Goal: Task Accomplishment & Management: Use online tool/utility

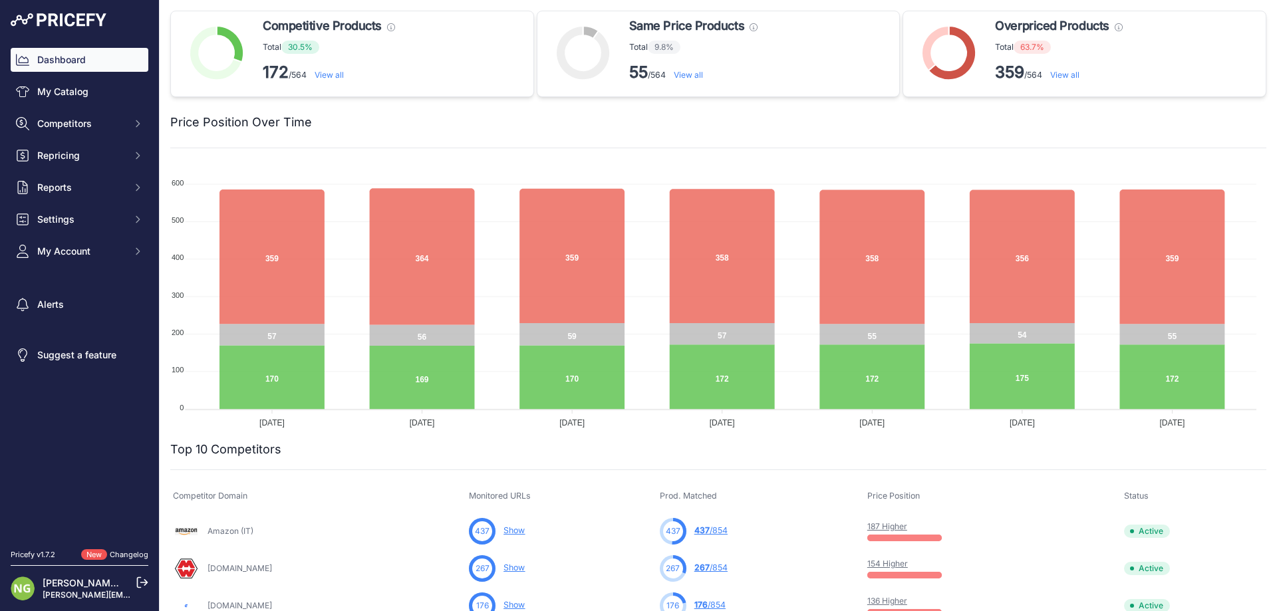
click at [1073, 72] on link "View all" at bounding box center [1064, 75] width 29 height 10
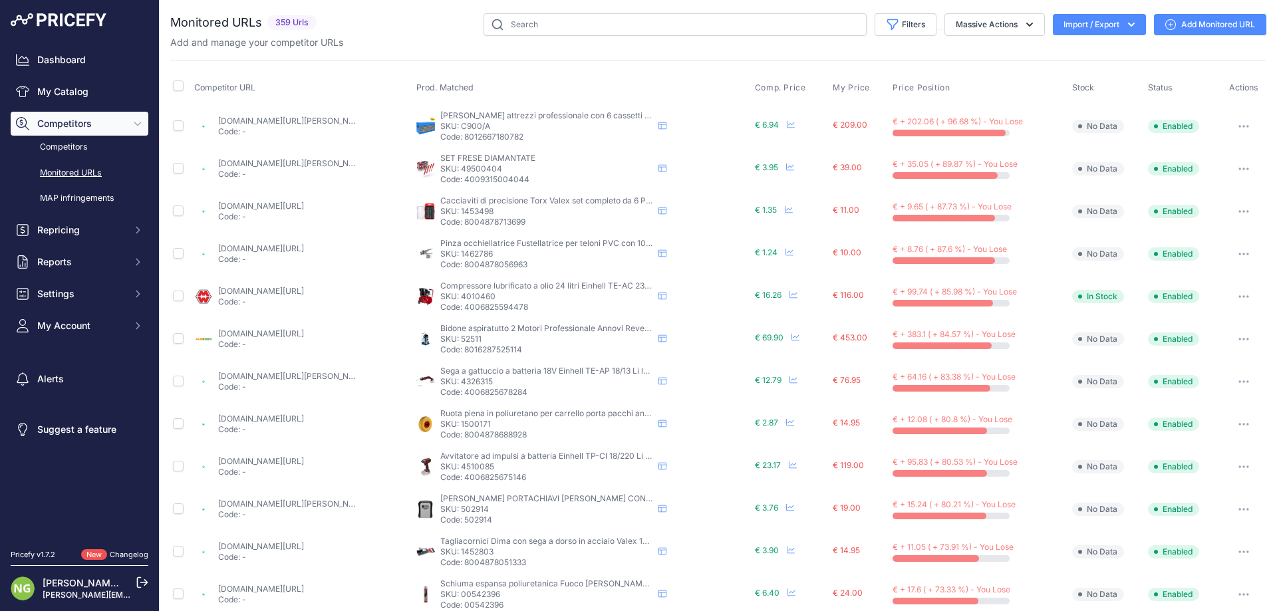
scroll to position [400, 0]
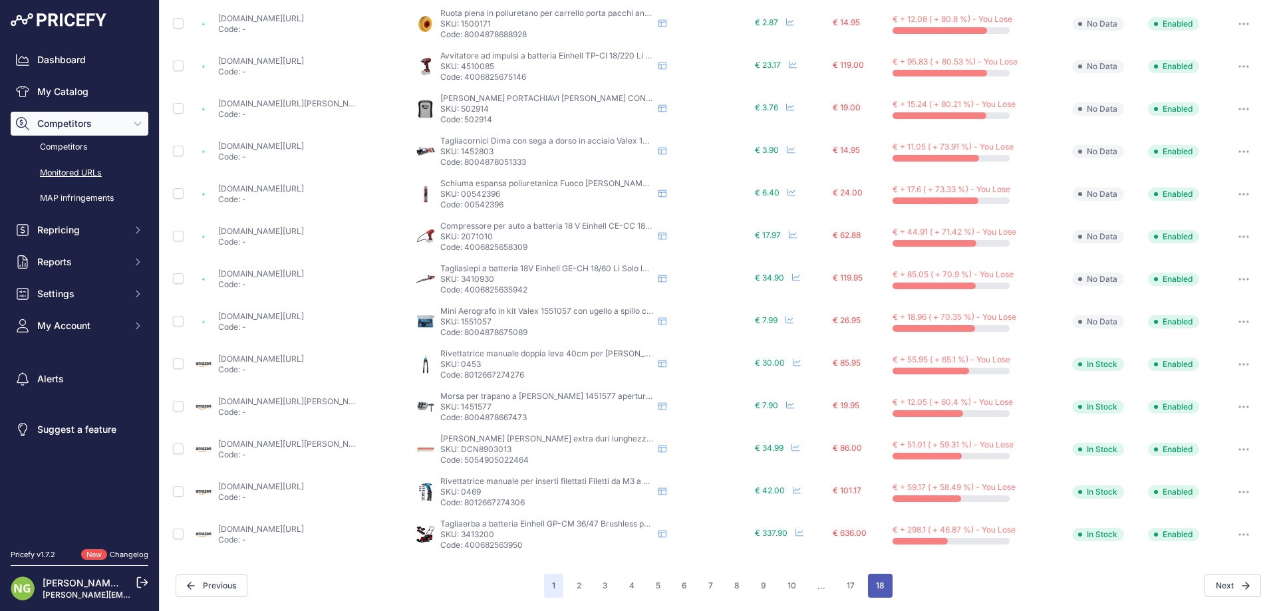
click at [873, 584] on button "18" at bounding box center [880, 586] width 25 height 24
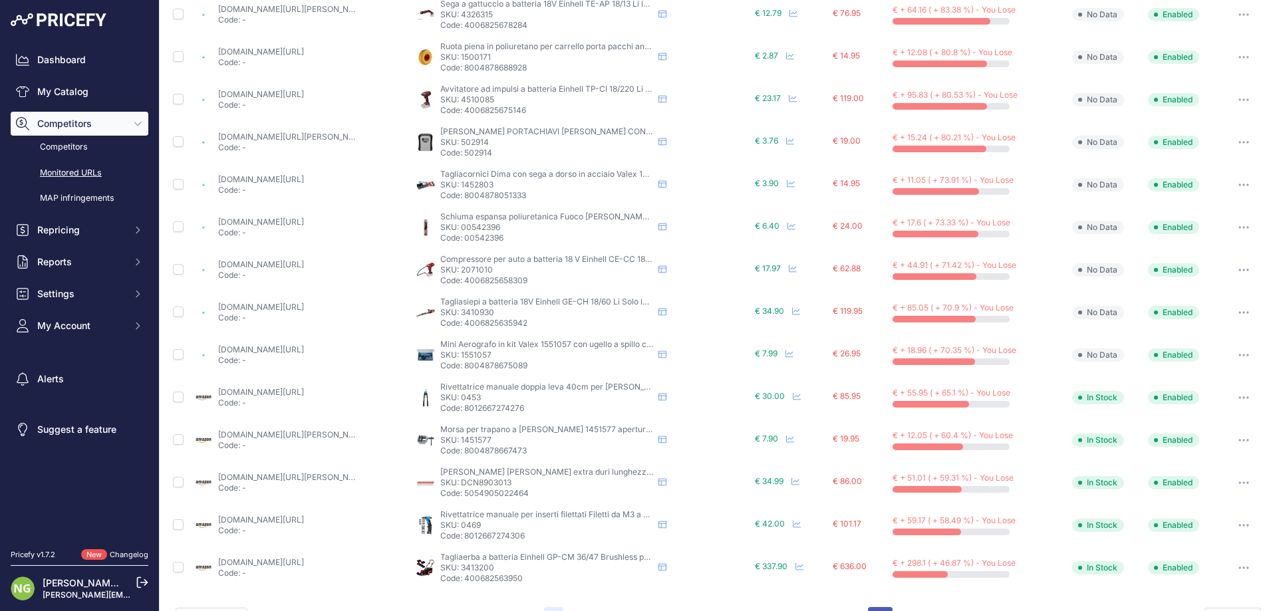
scroll to position [434, 0]
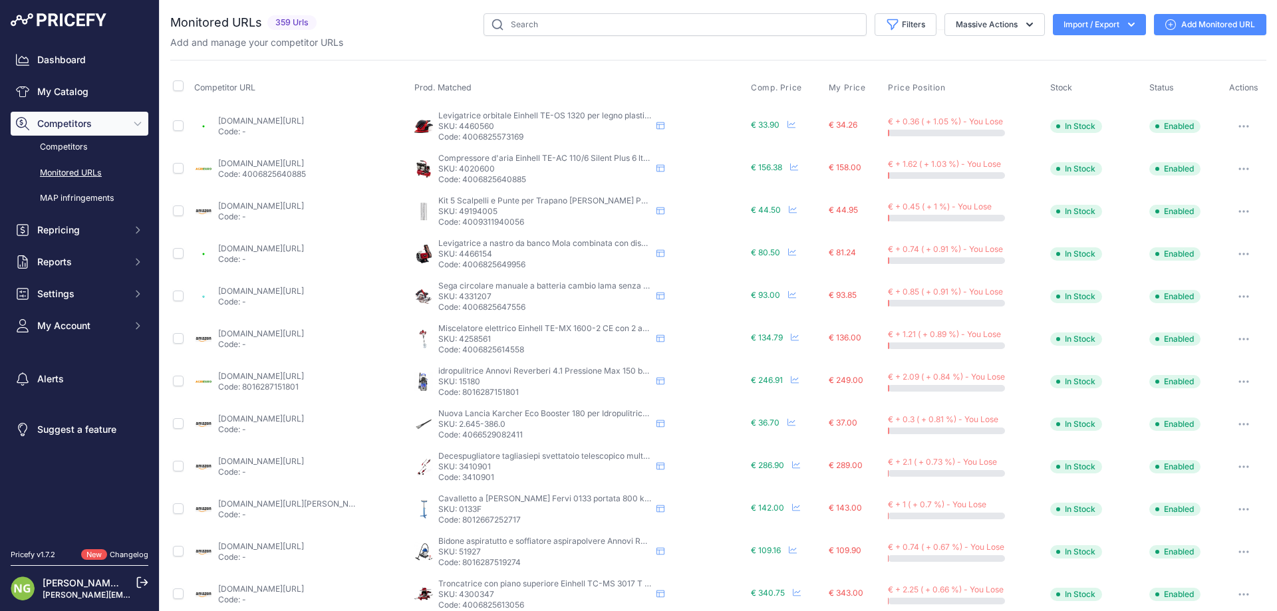
scroll to position [358, 0]
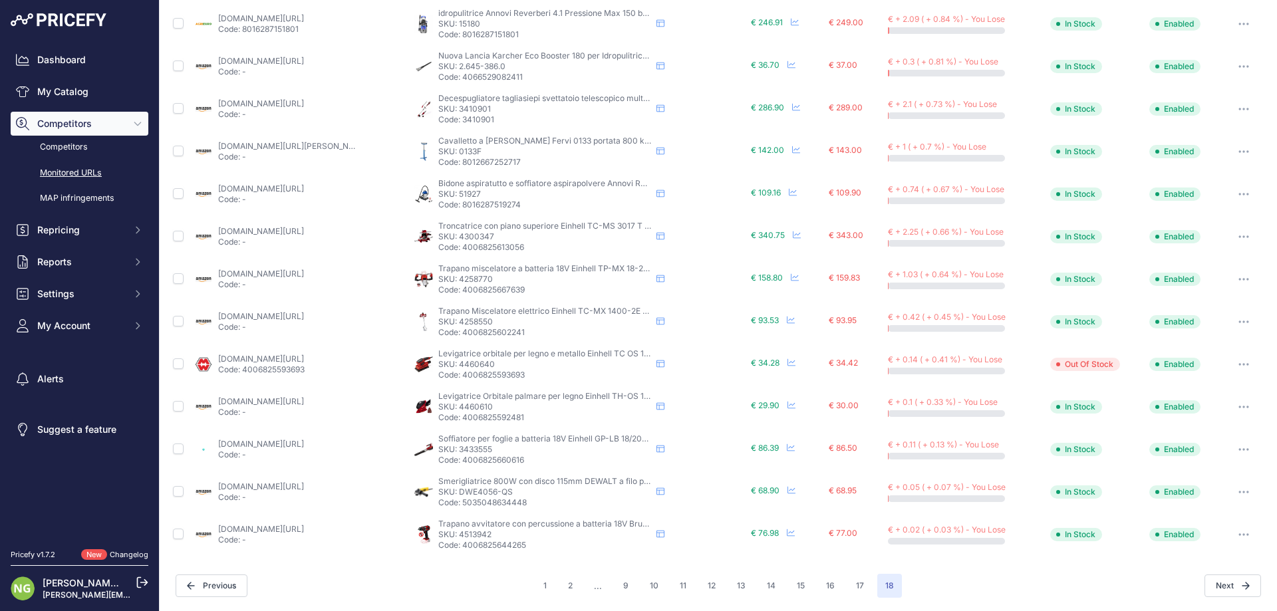
drag, startPoint x: 493, startPoint y: 535, endPoint x: 457, endPoint y: 530, distance: 36.2
click at [457, 530] on p "SKU: 4513942" at bounding box center [544, 534] width 213 height 11
copy p "4513942"
drag, startPoint x: 511, startPoint y: 491, endPoint x: 461, endPoint y: 495, distance: 50.7
click at [461, 495] on p "SKU: DWE4056-QS" at bounding box center [544, 492] width 213 height 11
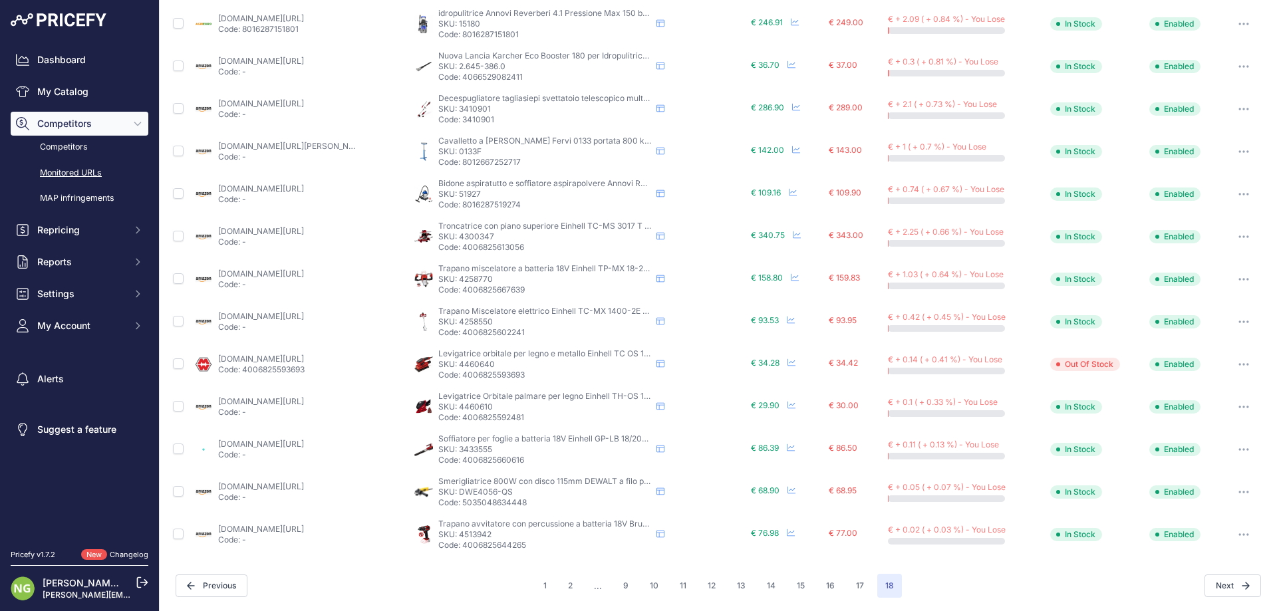
click at [525, 491] on p "SKU: DWE4056-QS" at bounding box center [544, 492] width 213 height 11
drag, startPoint x: 515, startPoint y: 489, endPoint x: 457, endPoint y: 493, distance: 58.0
click at [457, 493] on p "SKU: DWE4056-QS" at bounding box center [544, 492] width 213 height 11
copy p "DWE4056-QS"
drag, startPoint x: 497, startPoint y: 450, endPoint x: 458, endPoint y: 449, distance: 39.2
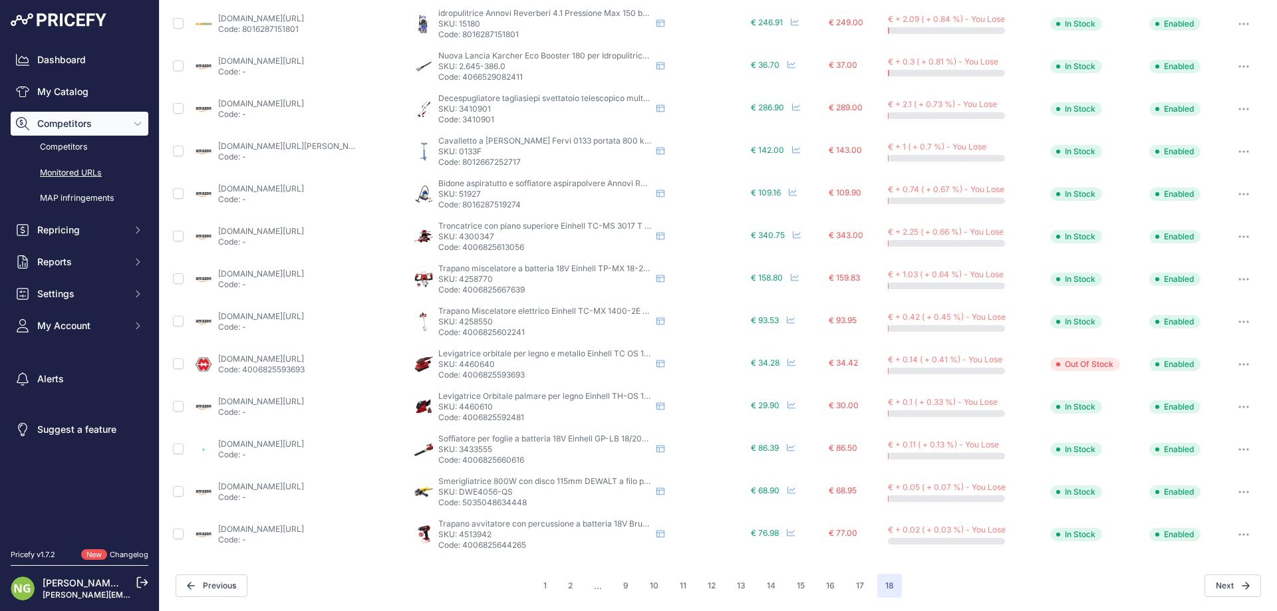
click at [458, 449] on p "SKU: 3433555" at bounding box center [544, 449] width 213 height 11
copy p "3433555"
click at [487, 407] on p "SKU: 4460610" at bounding box center [544, 407] width 213 height 11
drag, startPoint x: 489, startPoint y: 406, endPoint x: 457, endPoint y: 406, distance: 32.6
click at [457, 406] on p "SKU: 4460610" at bounding box center [544, 407] width 213 height 11
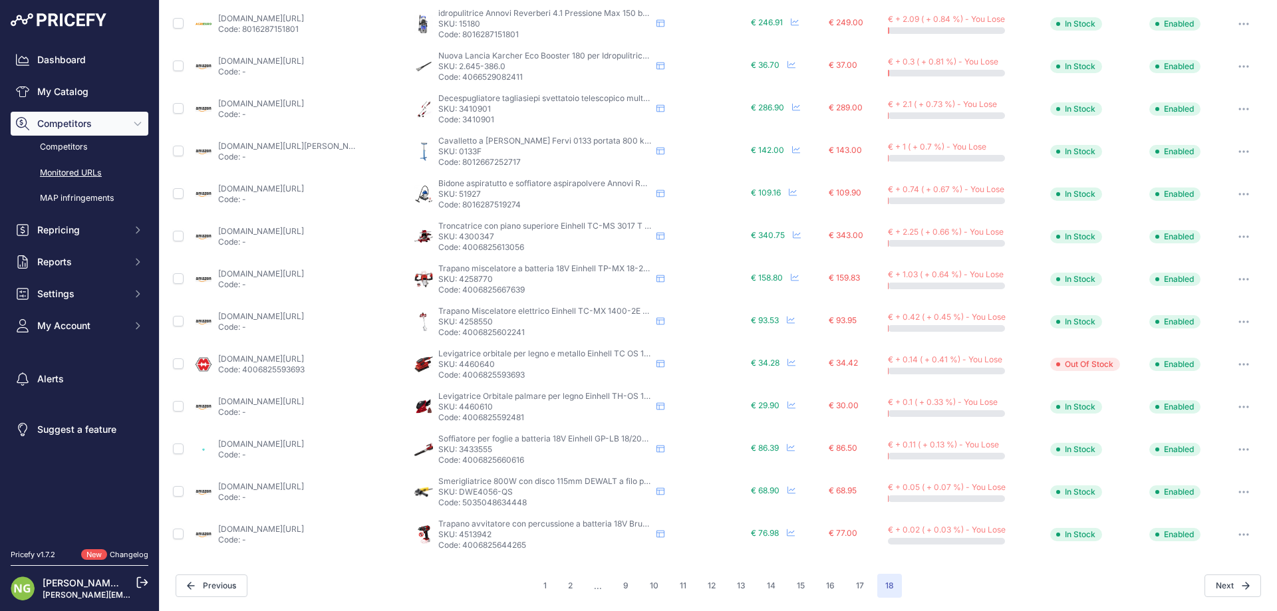
copy p "4460610"
drag, startPoint x: 496, startPoint y: 358, endPoint x: 469, endPoint y: 364, distance: 27.1
click at [467, 364] on div "Levigatrice orbitale per legno e metallo Einhell TC OS 1520 da 150 W Levigatura…" at bounding box center [544, 364] width 213 height 32
click at [480, 364] on p "SKU: 4460640" at bounding box center [544, 364] width 213 height 11
drag, startPoint x: 490, startPoint y: 363, endPoint x: 457, endPoint y: 364, distance: 33.3
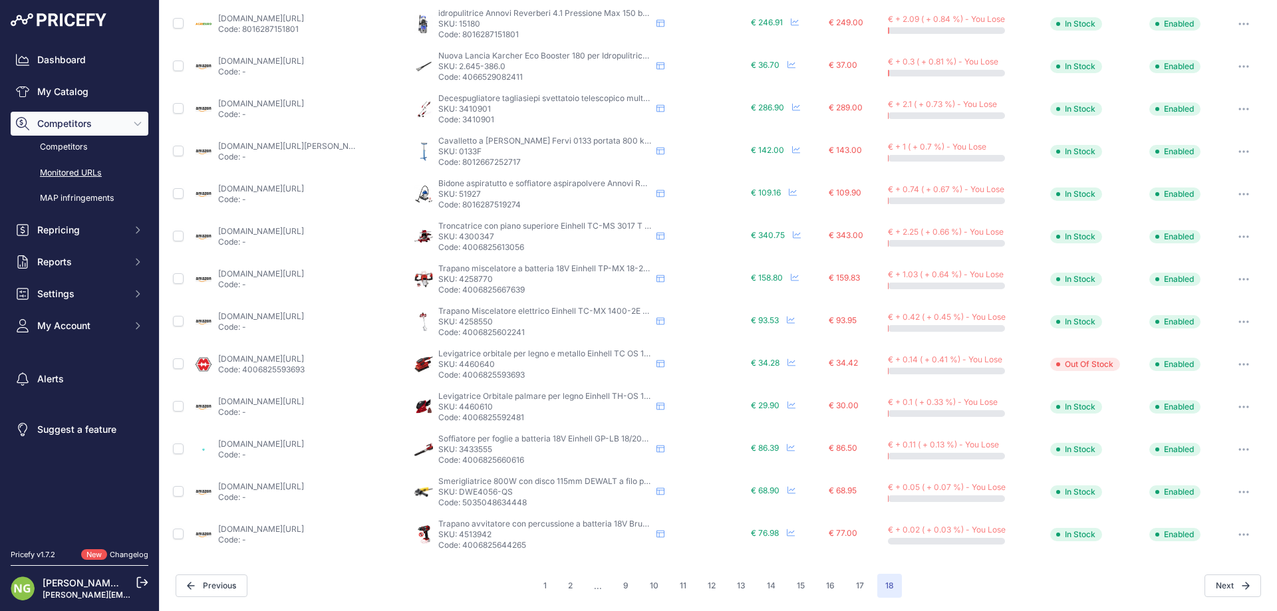
click at [457, 364] on p "SKU: 4460640" at bounding box center [544, 364] width 213 height 11
copy p "4460640"
click at [505, 366] on p "SKU: 4460640" at bounding box center [544, 364] width 213 height 11
drag, startPoint x: 500, startPoint y: 364, endPoint x: 457, endPoint y: 362, distance: 43.3
click at [457, 362] on p "SKU: 4460640" at bounding box center [544, 364] width 213 height 11
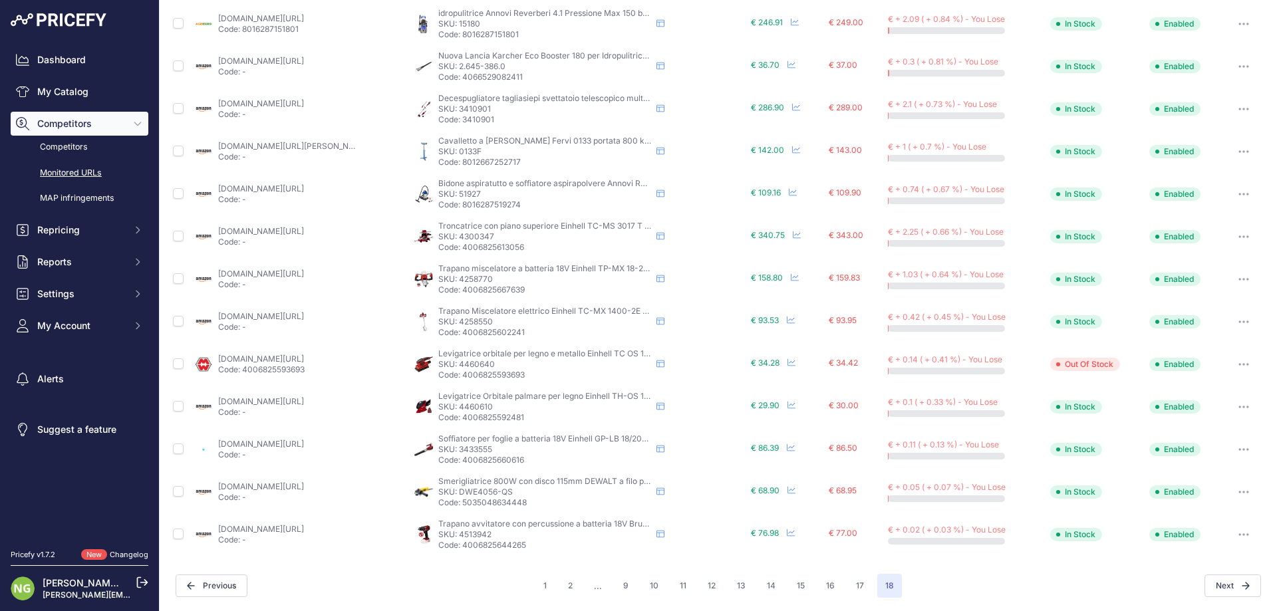
copy p "4460640"
drag, startPoint x: 491, startPoint y: 321, endPoint x: 457, endPoint y: 321, distance: 33.9
click at [457, 321] on p "SKU: 4258550" at bounding box center [544, 322] width 213 height 11
copy p "4258550"
drag, startPoint x: 489, startPoint y: 275, endPoint x: 458, endPoint y: 275, distance: 30.6
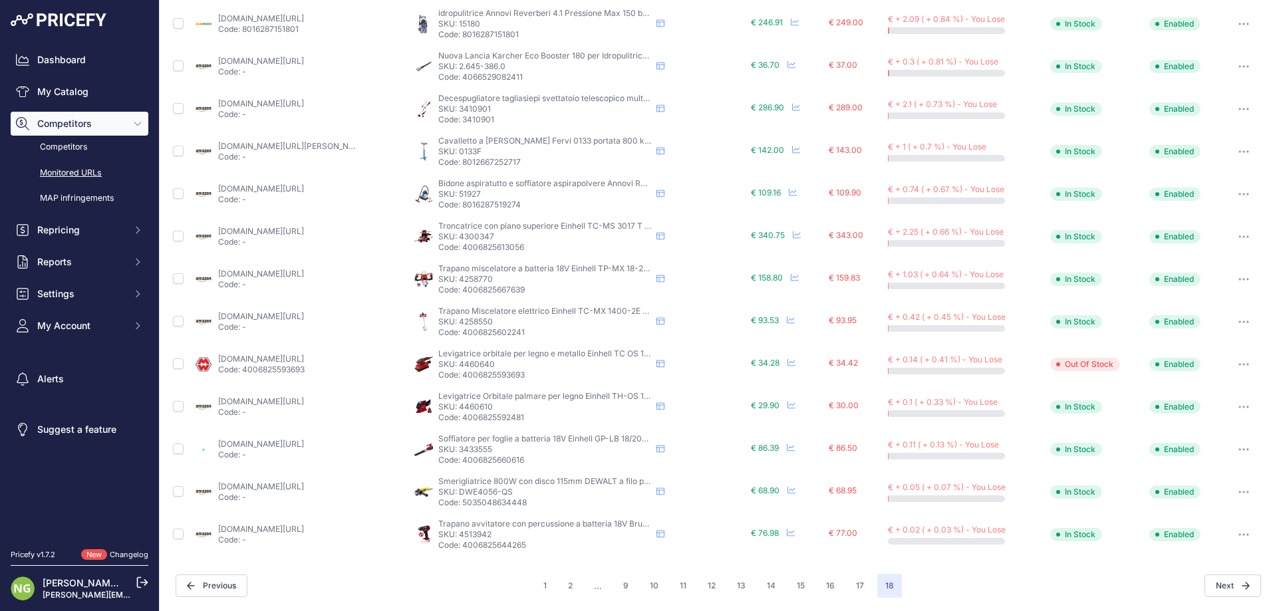
click at [458, 275] on p "SKU: 4258770" at bounding box center [544, 279] width 213 height 11
copy p "4258770"
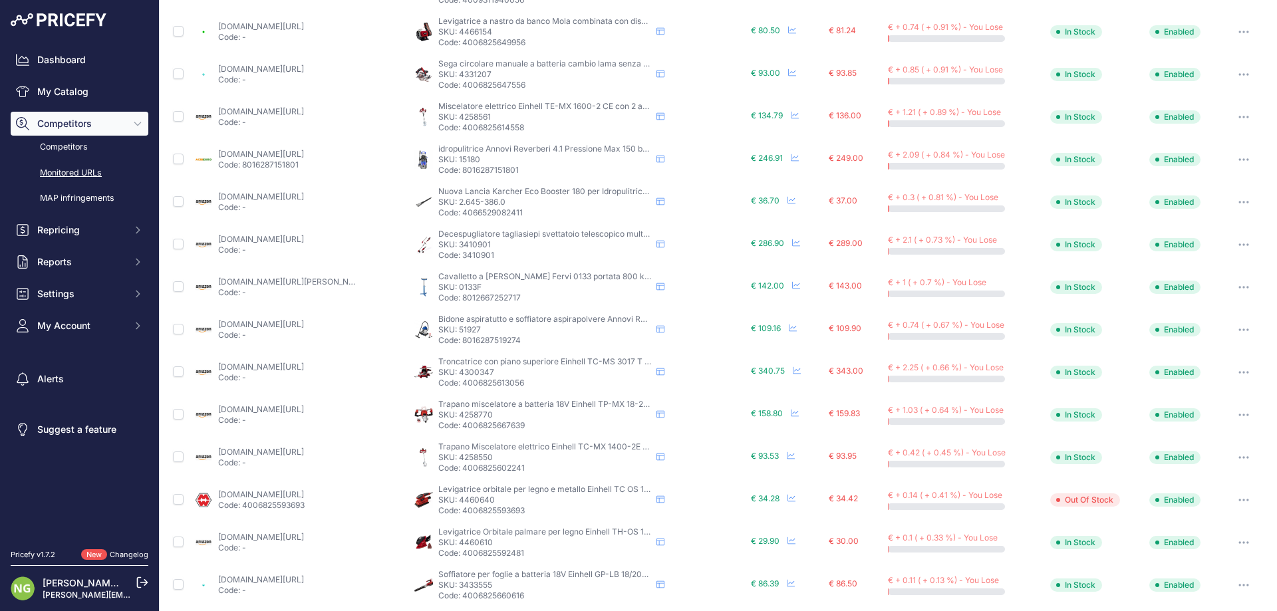
drag, startPoint x: 491, startPoint y: 371, endPoint x: 457, endPoint y: 371, distance: 33.2
click at [457, 371] on p "SKU: 4300347" at bounding box center [544, 372] width 213 height 11
copy p "4300347"
drag, startPoint x: 484, startPoint y: 327, endPoint x: 455, endPoint y: 328, distance: 29.3
click at [455, 328] on p "SKU: 51927" at bounding box center [544, 329] width 213 height 11
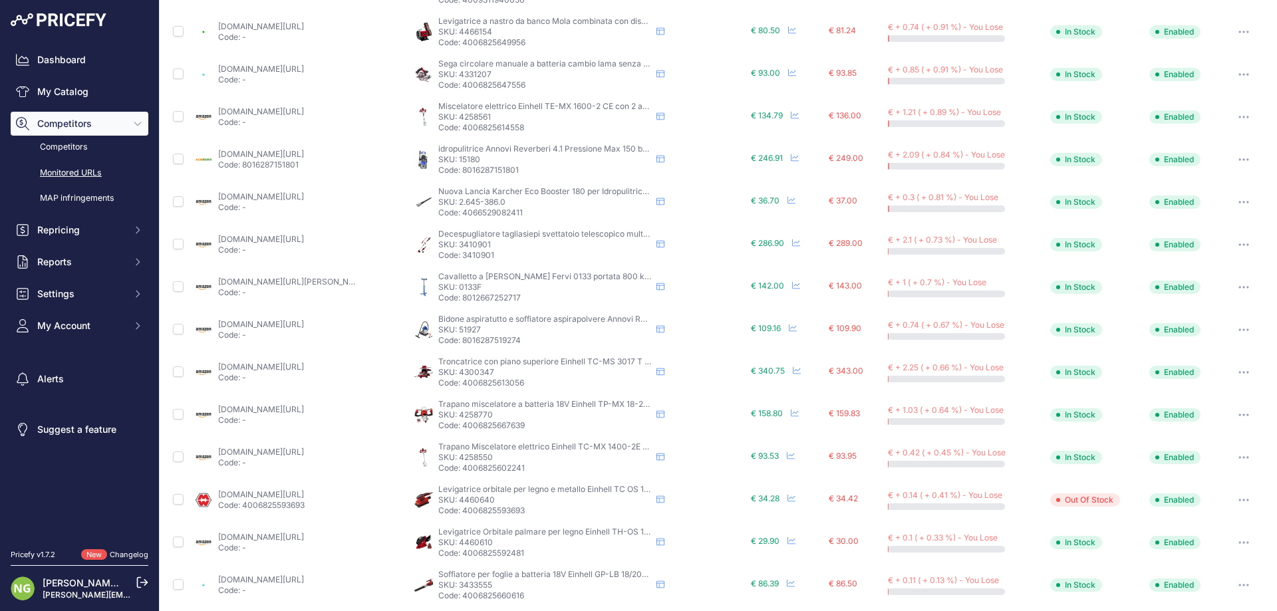
copy p "51927"
click at [482, 333] on p "SKU: 51927" at bounding box center [544, 329] width 213 height 11
drag, startPoint x: 482, startPoint y: 330, endPoint x: 457, endPoint y: 330, distance: 24.6
click at [457, 330] on p "SKU: 51927" at bounding box center [544, 329] width 213 height 11
drag, startPoint x: 476, startPoint y: 285, endPoint x: 459, endPoint y: 287, distance: 17.5
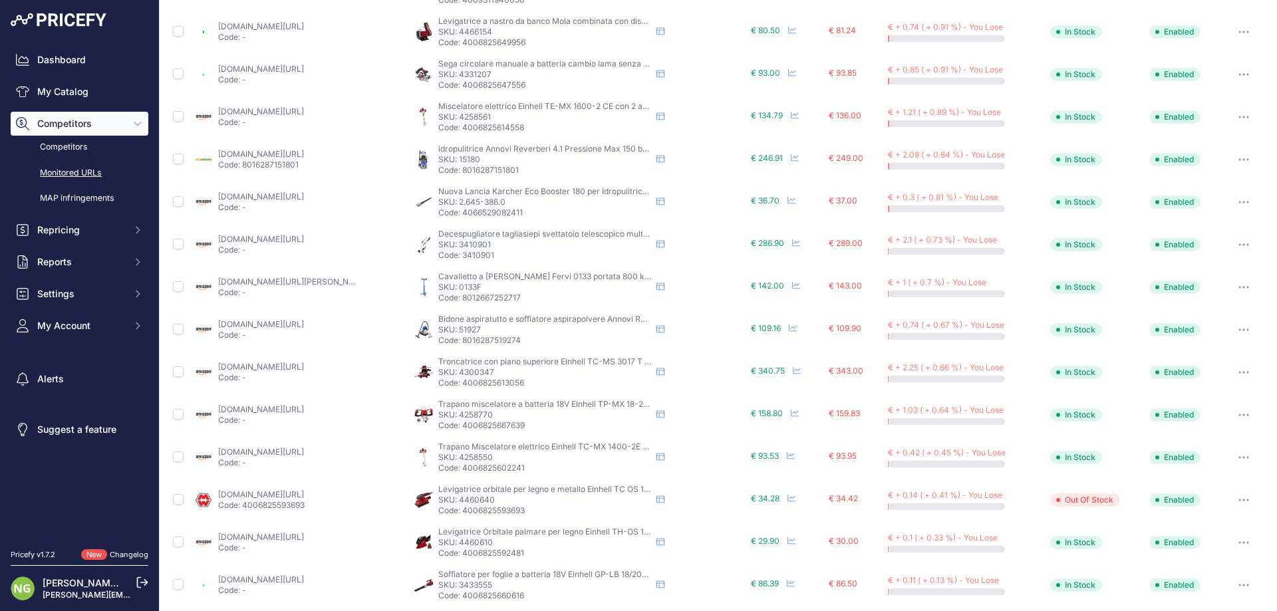
click at [459, 287] on p "SKU: 0133F" at bounding box center [544, 287] width 213 height 11
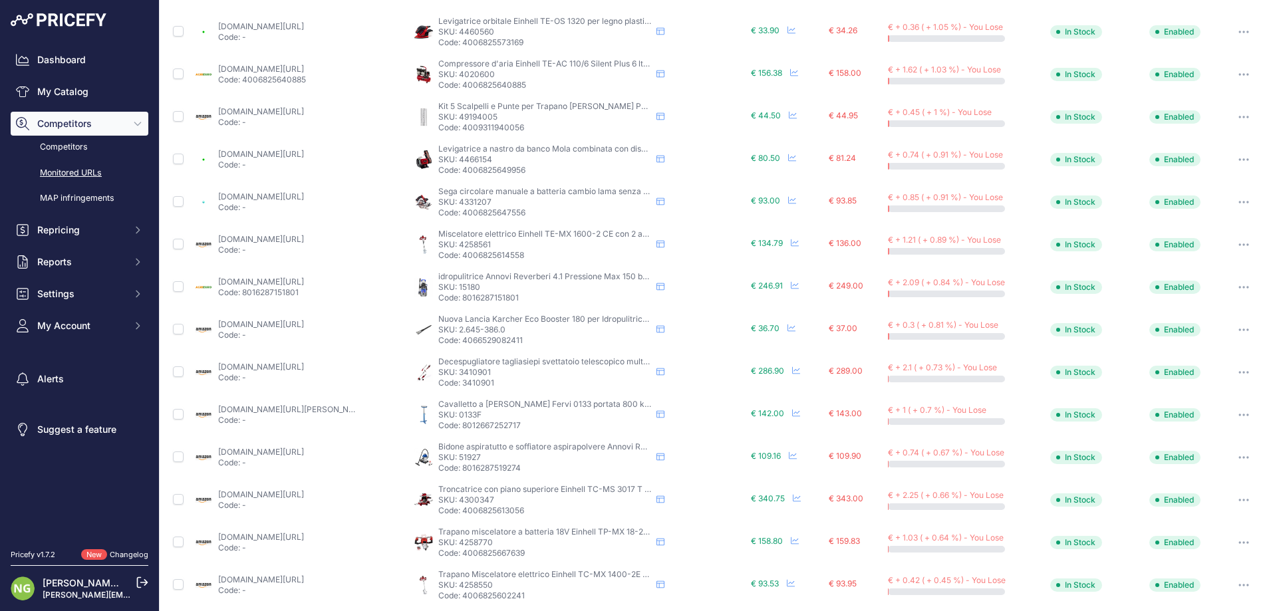
drag, startPoint x: 489, startPoint y: 372, endPoint x: 459, endPoint y: 368, distance: 29.4
click at [459, 368] on p "SKU: 3410901" at bounding box center [544, 372] width 213 height 11
click at [477, 370] on p "SKU: 3410901" at bounding box center [544, 372] width 213 height 11
drag, startPoint x: 487, startPoint y: 370, endPoint x: 459, endPoint y: 370, distance: 28.6
click at [459, 370] on p "SKU: 3410901" at bounding box center [544, 372] width 213 height 11
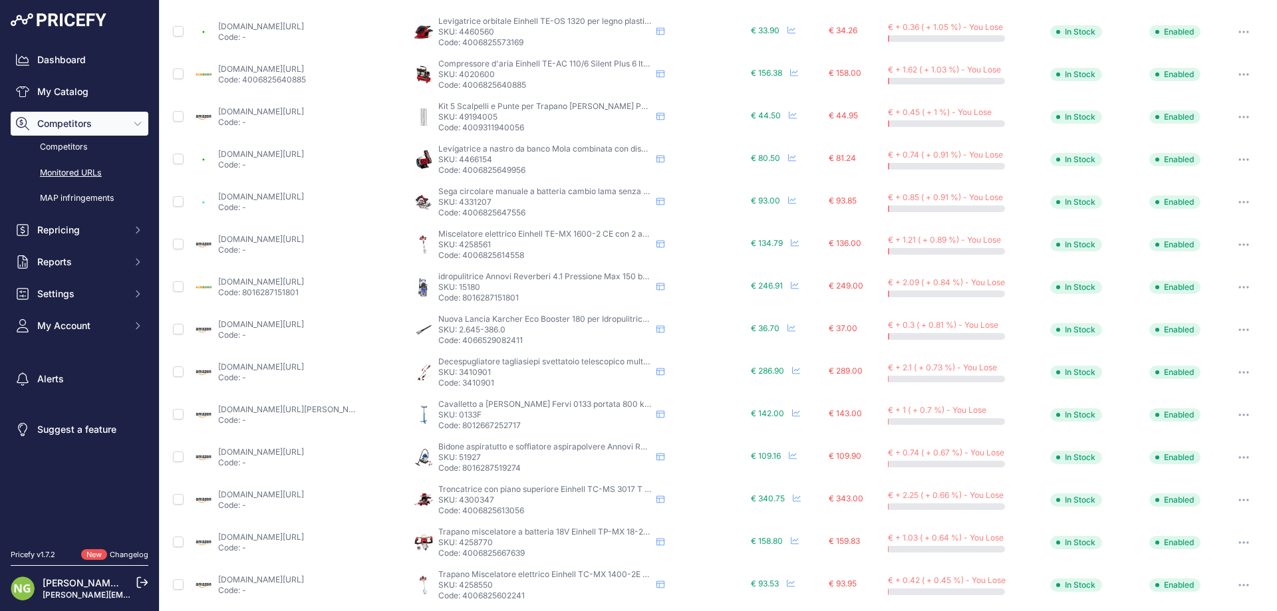
drag, startPoint x: 505, startPoint y: 329, endPoint x: 456, endPoint y: 328, distance: 48.6
click at [456, 328] on p "SKU: 2.645-386.0" at bounding box center [544, 329] width 213 height 11
drag, startPoint x: 471, startPoint y: 286, endPoint x: 456, endPoint y: 284, distance: 14.8
click at [456, 284] on p "SKU: 15180" at bounding box center [544, 287] width 213 height 11
drag, startPoint x: 501, startPoint y: 245, endPoint x: 455, endPoint y: 245, distance: 45.2
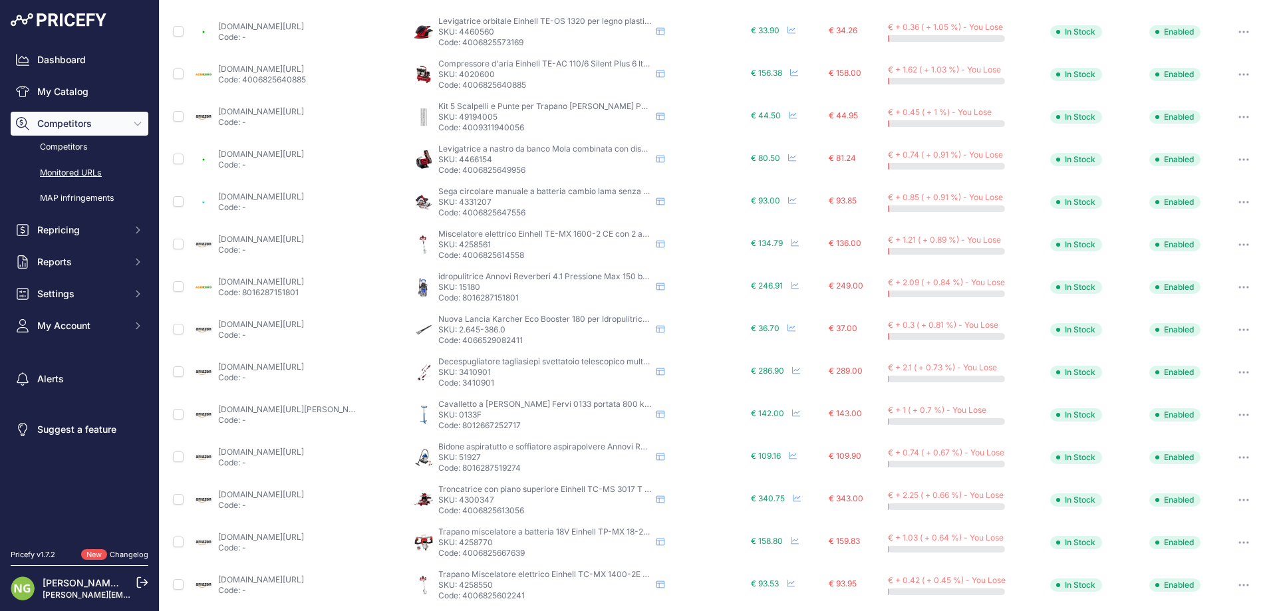
click at [455, 245] on p "SKU: 4258561" at bounding box center [544, 244] width 213 height 11
drag, startPoint x: 495, startPoint y: 201, endPoint x: 456, endPoint y: 201, distance: 38.6
click at [456, 201] on p "SKU: 4331207" at bounding box center [544, 202] width 213 height 11
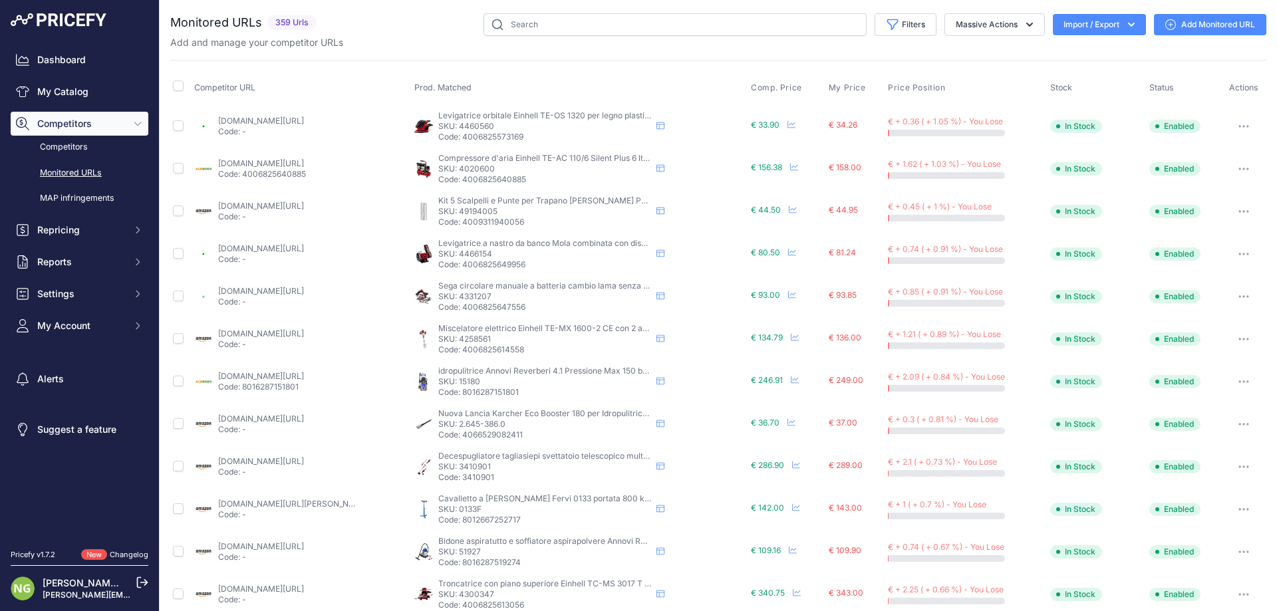
click at [488, 251] on p "SKU: 4466154" at bounding box center [544, 254] width 213 height 11
drag, startPoint x: 491, startPoint y: 251, endPoint x: 458, endPoint y: 252, distance: 32.6
click at [458, 252] on p "SKU: 4466154" at bounding box center [544, 254] width 213 height 11
drag, startPoint x: 504, startPoint y: 209, endPoint x: 457, endPoint y: 211, distance: 47.3
click at [457, 211] on p "SKU: 49194005" at bounding box center [544, 211] width 213 height 11
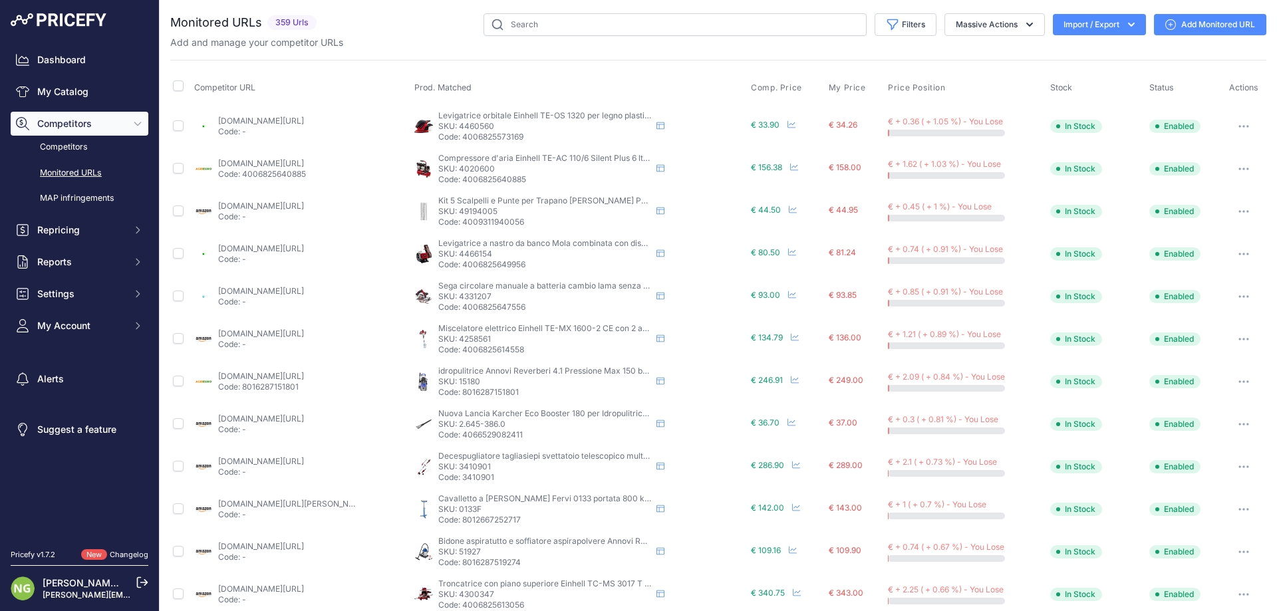
drag, startPoint x: 492, startPoint y: 167, endPoint x: 459, endPoint y: 168, distance: 33.3
click at [459, 168] on p "SKU: 4020600" at bounding box center [544, 169] width 213 height 11
drag, startPoint x: 495, startPoint y: 126, endPoint x: 459, endPoint y: 125, distance: 35.9
click at [459, 125] on p "SKU: 4460560" at bounding box center [544, 126] width 213 height 11
drag, startPoint x: 458, startPoint y: 124, endPoint x: 496, endPoint y: 125, distance: 37.9
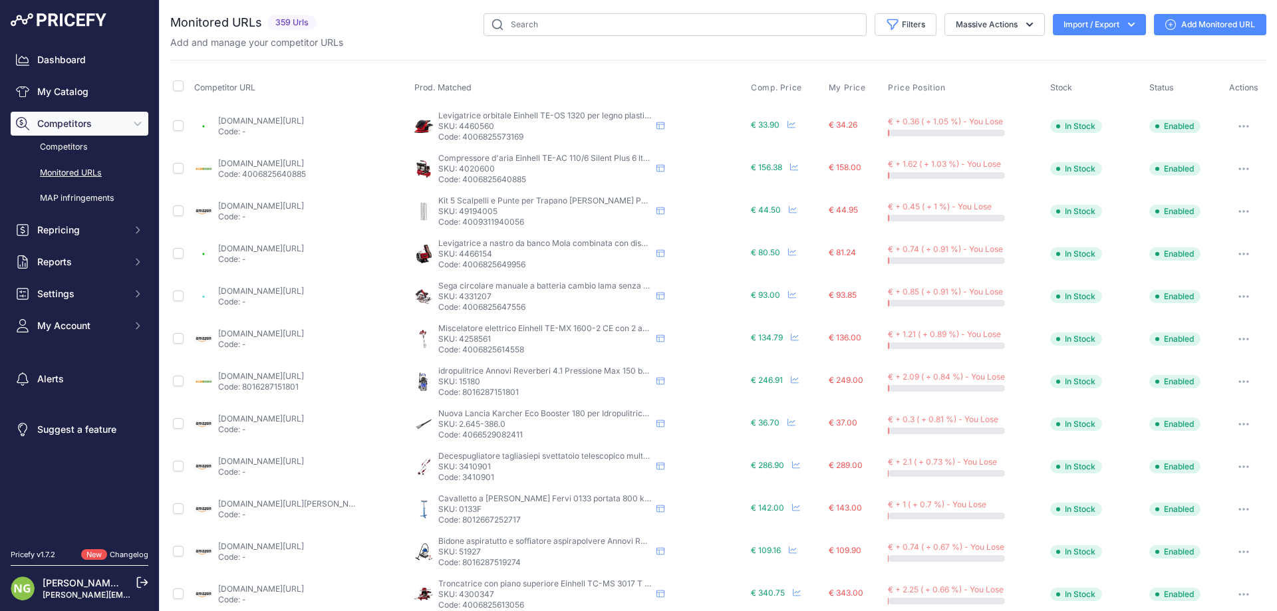
click at [496, 125] on p "SKU: 4460560" at bounding box center [544, 126] width 213 height 11
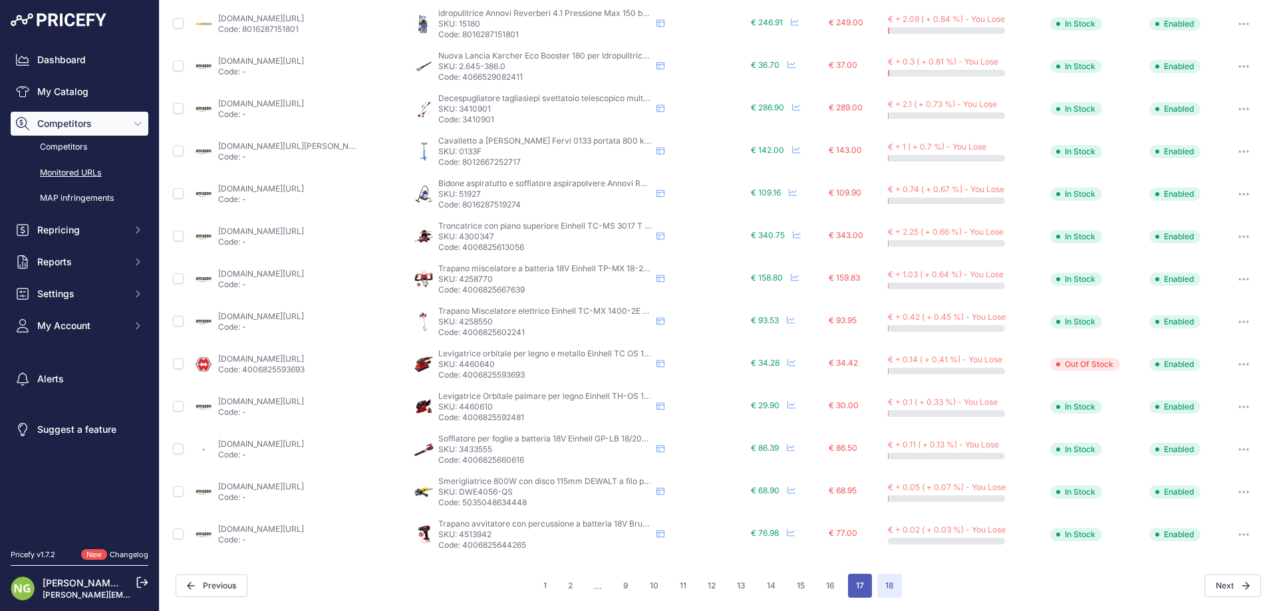
click at [852, 580] on button "17" at bounding box center [860, 586] width 24 height 24
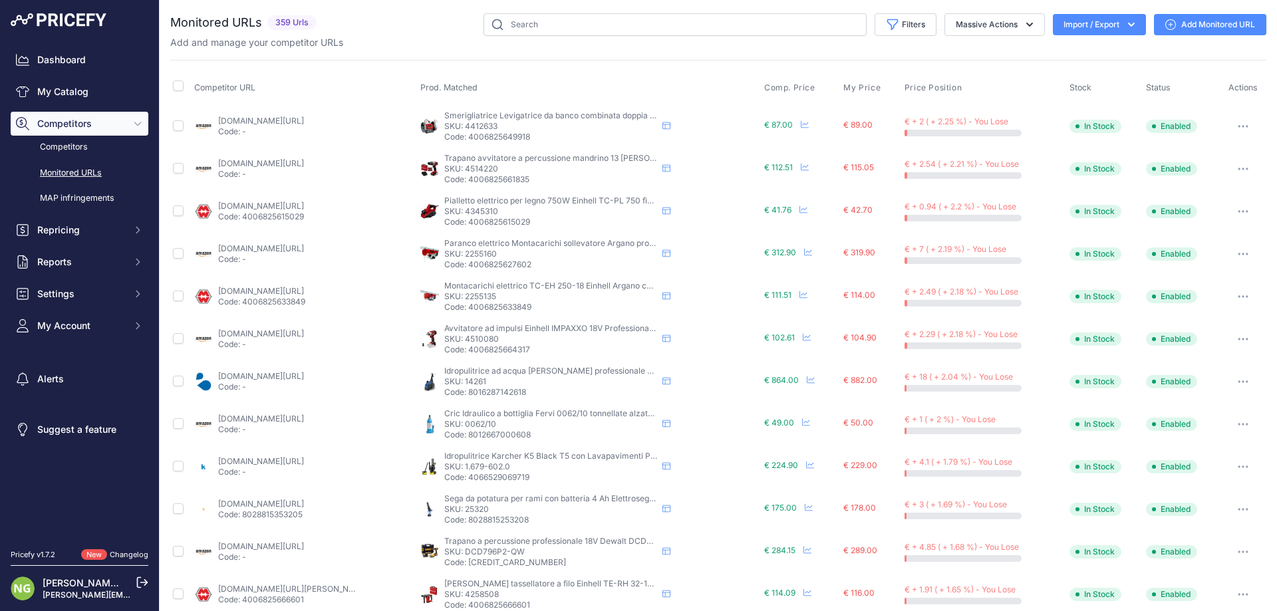
drag, startPoint x: 497, startPoint y: 343, endPoint x: 484, endPoint y: 341, distance: 12.8
click at [484, 341] on div "Avvitatore ad impulsi Einhell IMPAXXO 18V Professional coppia max 230 Nm Brushl…" at bounding box center [550, 339] width 213 height 32
click at [484, 341] on p "SKU: 4510080" at bounding box center [550, 339] width 213 height 11
drag, startPoint x: 493, startPoint y: 334, endPoint x: 465, endPoint y: 337, distance: 28.7
click at [465, 337] on p "SKU: 4510080" at bounding box center [550, 339] width 213 height 11
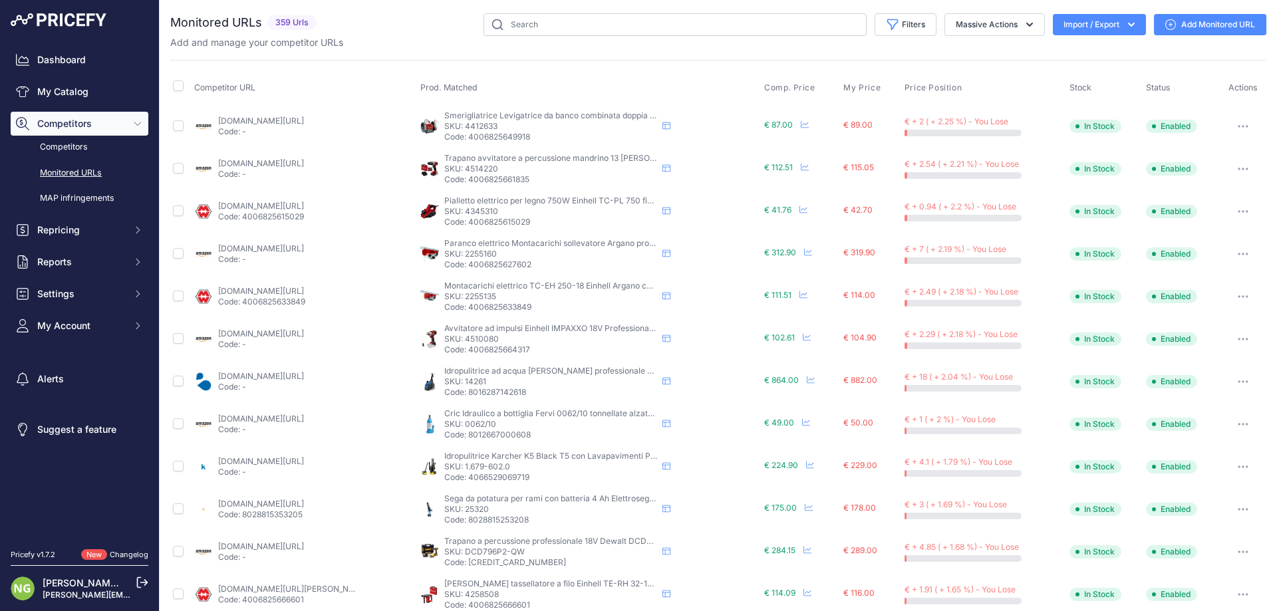
drag, startPoint x: 497, startPoint y: 297, endPoint x: 463, endPoint y: 300, distance: 33.4
click at [463, 300] on p "SKU: 2255135" at bounding box center [550, 296] width 213 height 11
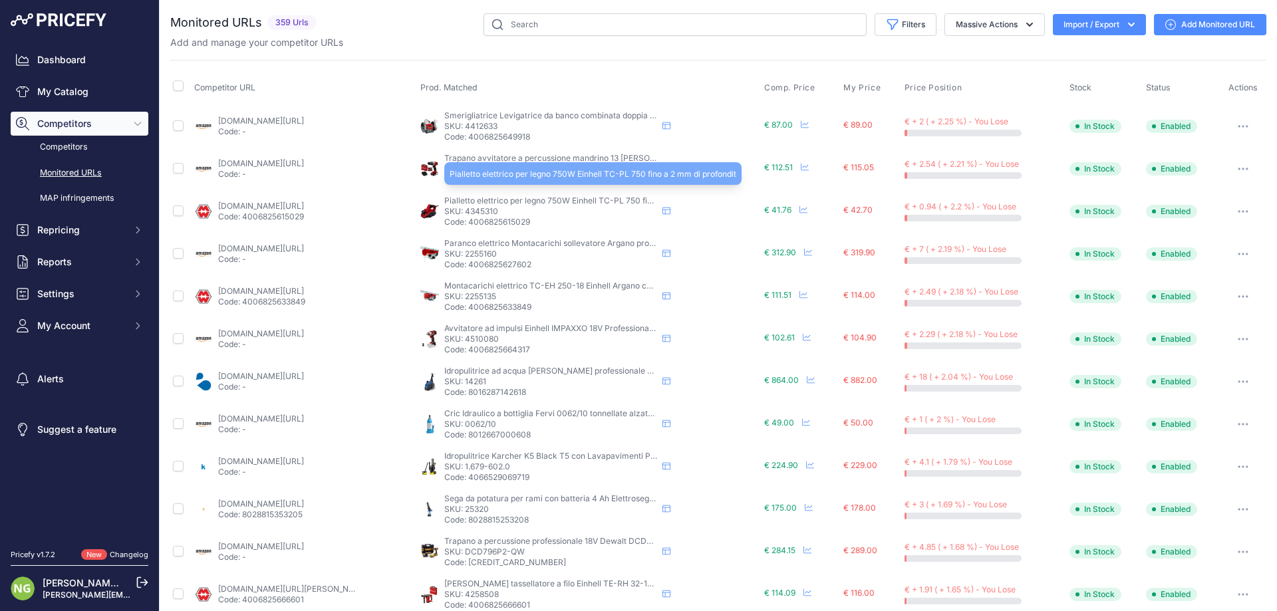
click at [483, 201] on span "Pialletto elettrico per legno 750W Einhell TC-PL 750 fino a 2 mm di profondit" at bounding box center [587, 200] width 287 height 10
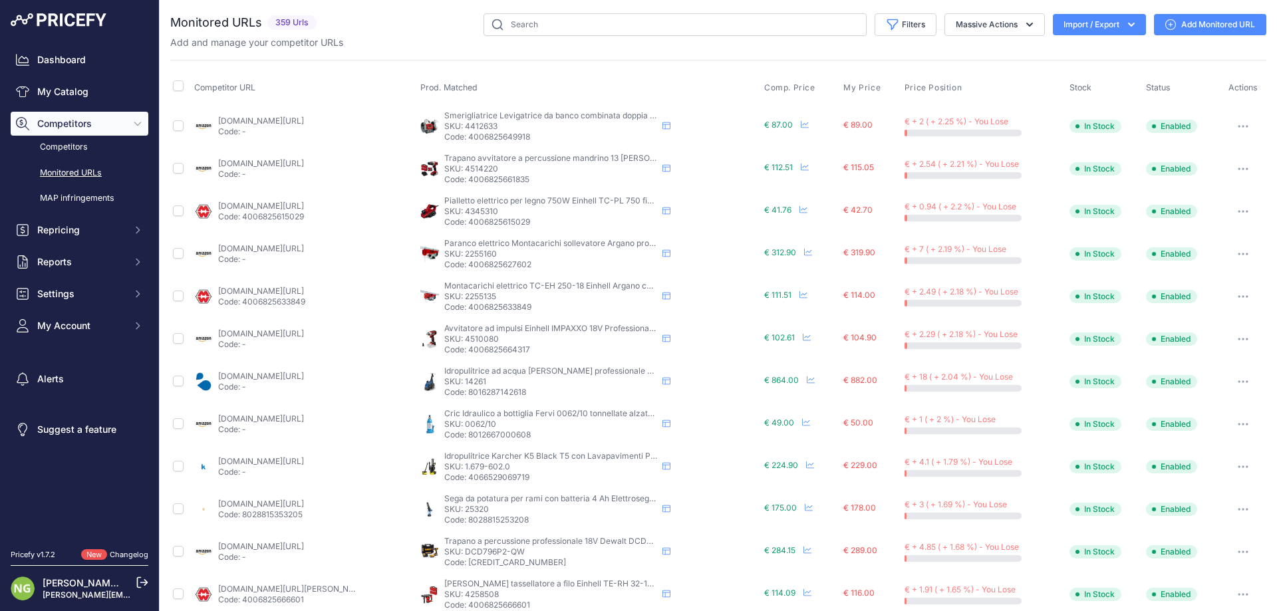
click at [501, 208] on p "SKU: 4345310" at bounding box center [550, 211] width 213 height 11
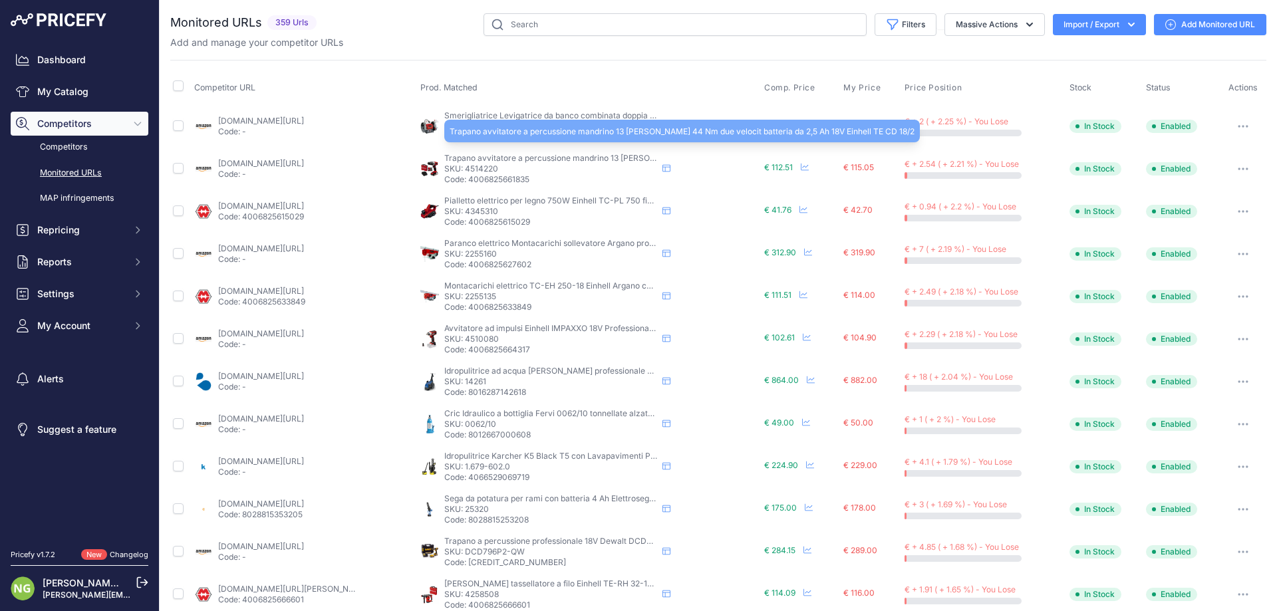
drag, startPoint x: 493, startPoint y: 164, endPoint x: 464, endPoint y: 165, distance: 28.6
click at [464, 165] on p "SKU: 4514220" at bounding box center [550, 169] width 213 height 11
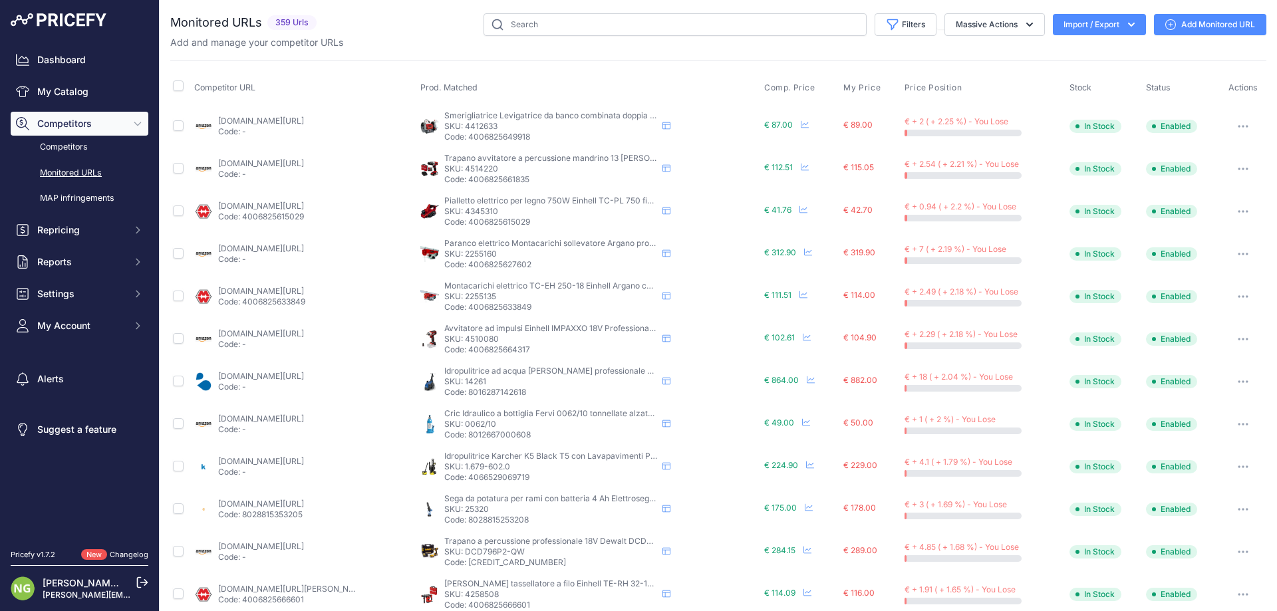
drag, startPoint x: 502, startPoint y: 124, endPoint x: 463, endPoint y: 123, distance: 38.6
click at [462, 122] on p "SKU: 4412633" at bounding box center [550, 126] width 213 height 11
click at [708, 135] on div "Smerigliatrice Levigatrice da banco combinata doppia mola 200 mm 400W Einhell S…" at bounding box center [589, 126] width 338 height 32
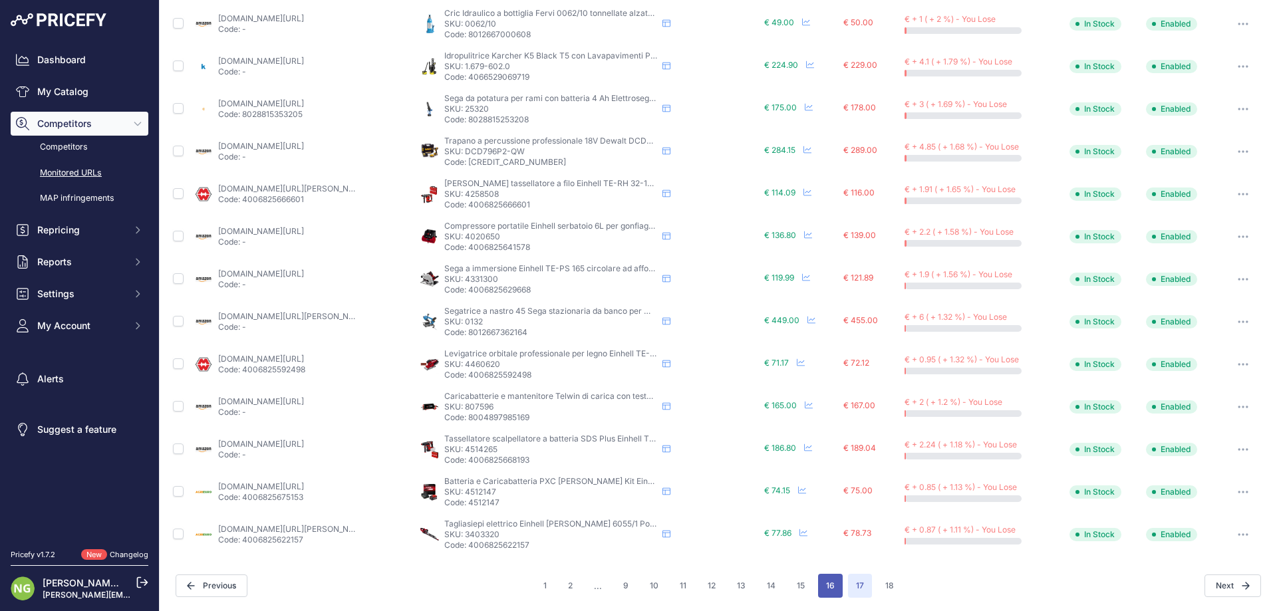
click at [827, 586] on button "16" at bounding box center [830, 586] width 25 height 24
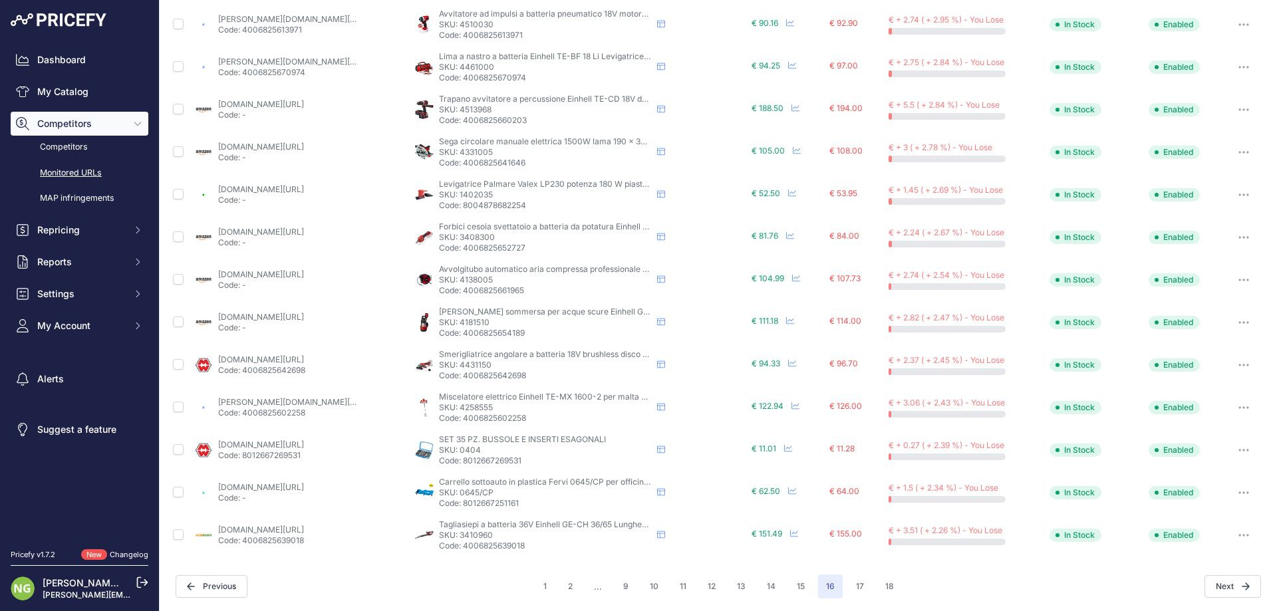
scroll to position [400, 0]
click at [763, 531] on span "€ 151.49" at bounding box center [766, 533] width 31 height 10
click at [707, 545] on div "Tagliasiepi a batteria 36V Einhell GE-CH 36/65 Lunghezza Taglio 65 cm [PERSON_N…" at bounding box center [580, 535] width 331 height 32
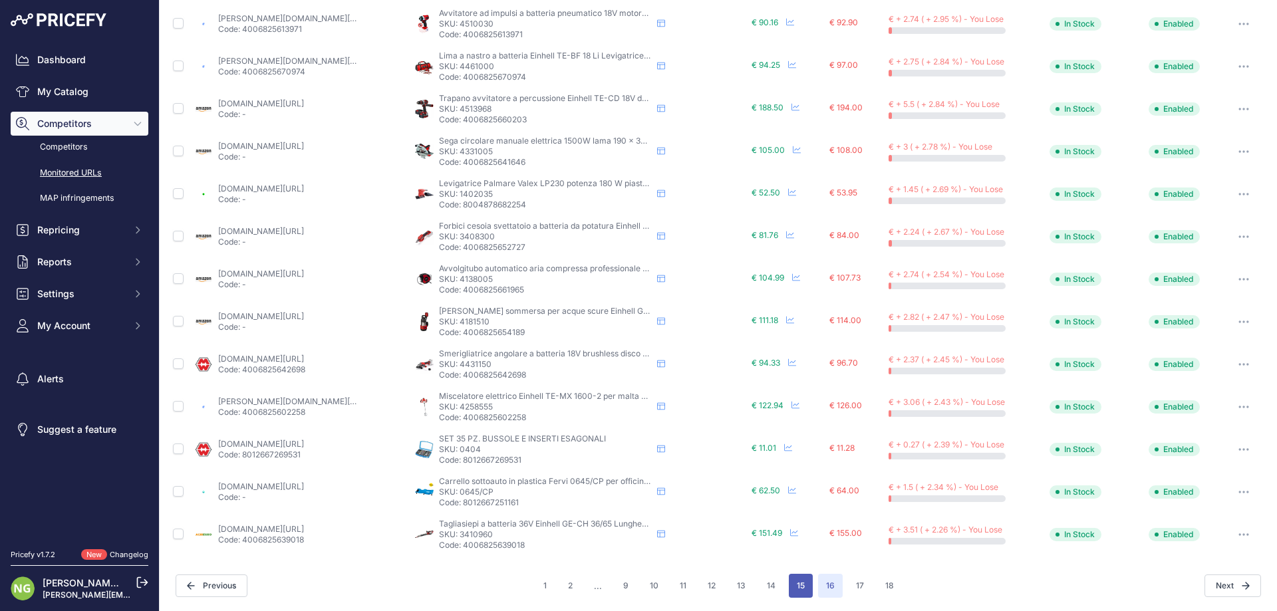
click at [796, 585] on button "15" at bounding box center [801, 586] width 24 height 24
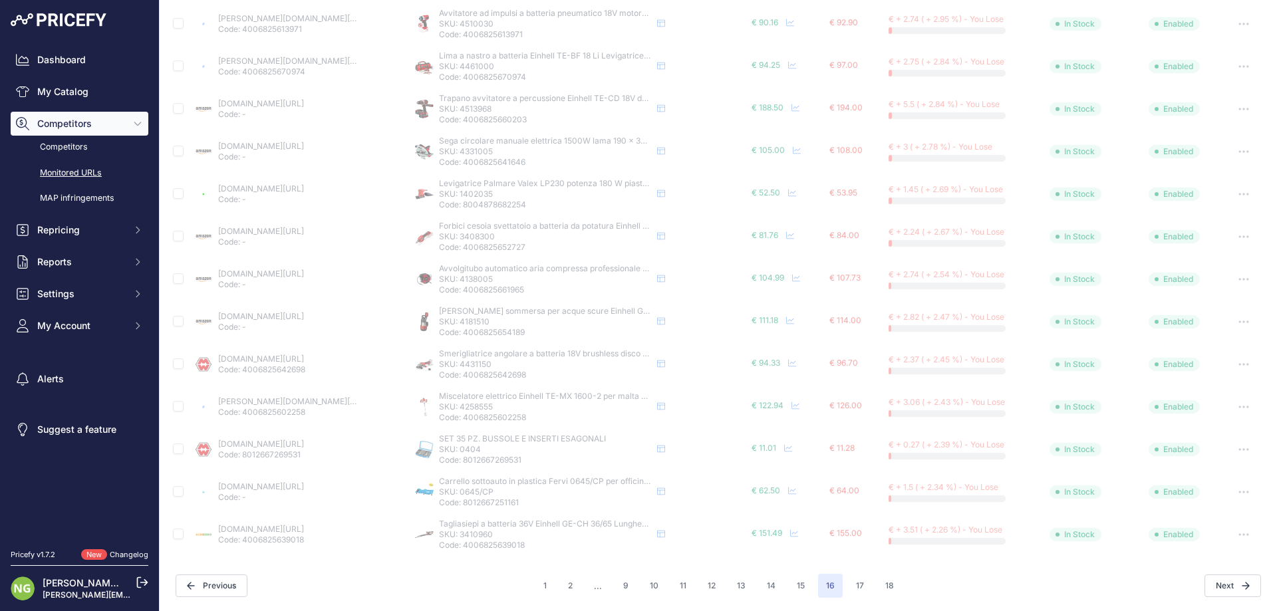
scroll to position [212, 0]
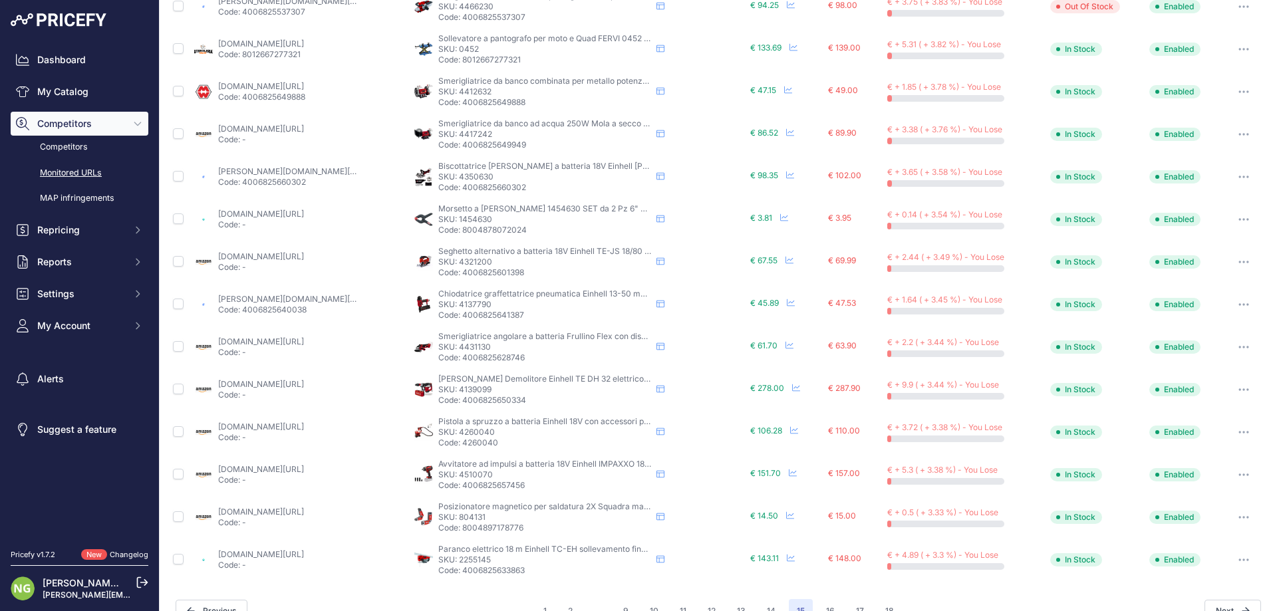
scroll to position [400, 0]
